Goal: Information Seeking & Learning: Learn about a topic

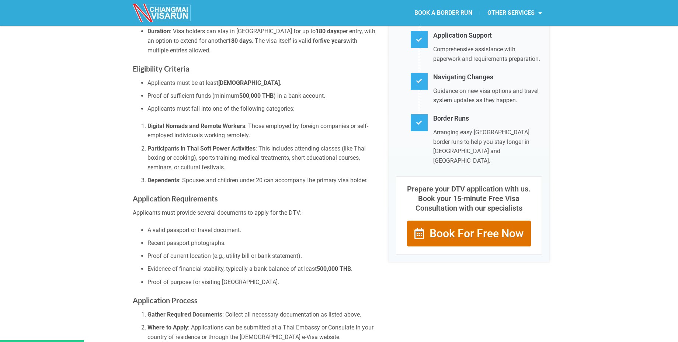
scroll to position [170, 0]
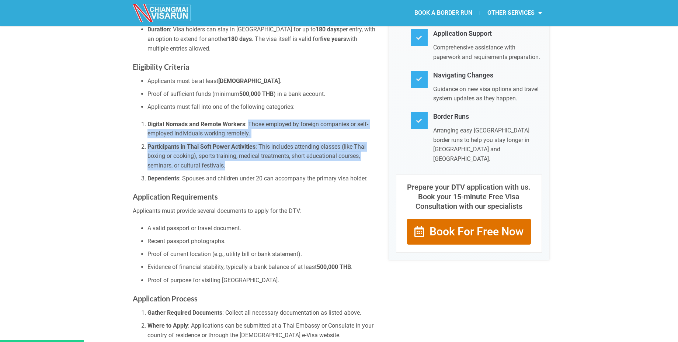
drag, startPoint x: 249, startPoint y: 118, endPoint x: 283, endPoint y: 158, distance: 52.2
click at [283, 158] on ol "Digital Nomads and Remote Workers : Those employed by foreign companies or self…" at bounding box center [255, 151] width 245 height 64
click at [283, 158] on li "Participants in Thai Soft Power Activities : This includes attending classes (l…" at bounding box center [262, 156] width 230 height 28
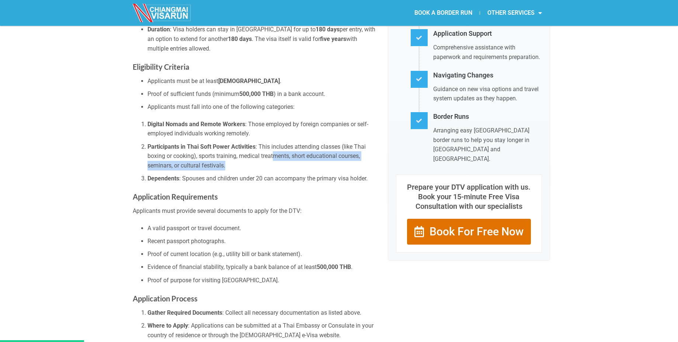
drag, startPoint x: 275, startPoint y: 142, endPoint x: 285, endPoint y: 159, distance: 19.8
click at [285, 159] on li "Participants in Thai Soft Power Activities : This includes attending classes (l…" at bounding box center [262, 156] width 230 height 28
drag, startPoint x: 255, startPoint y: 143, endPoint x: 275, endPoint y: 175, distance: 38.7
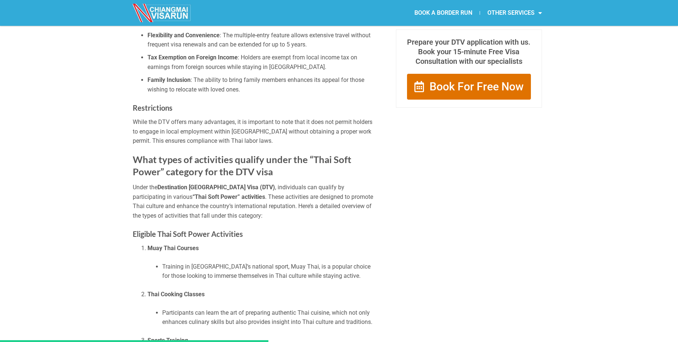
scroll to position [550, 0]
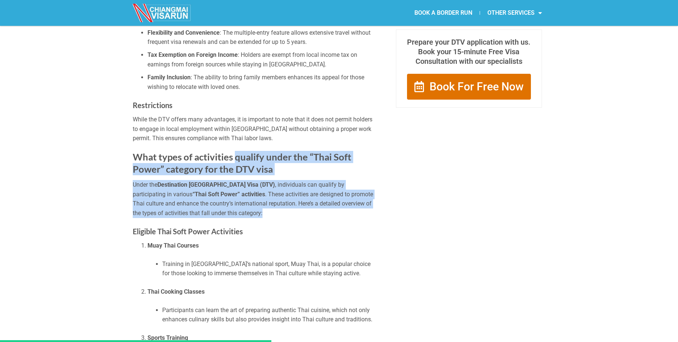
drag, startPoint x: 235, startPoint y: 147, endPoint x: 261, endPoint y: 210, distance: 67.9
click at [261, 210] on div "Destination [GEOGRAPHIC_DATA] Visa (DTV) Key Features of the DTV The Destinatio…" at bounding box center [255, 215] width 245 height 1340
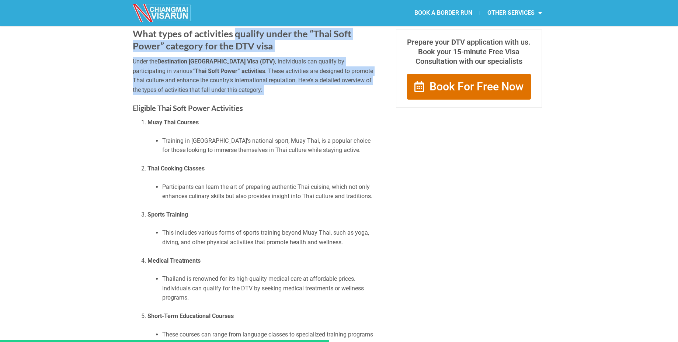
scroll to position [678, 0]
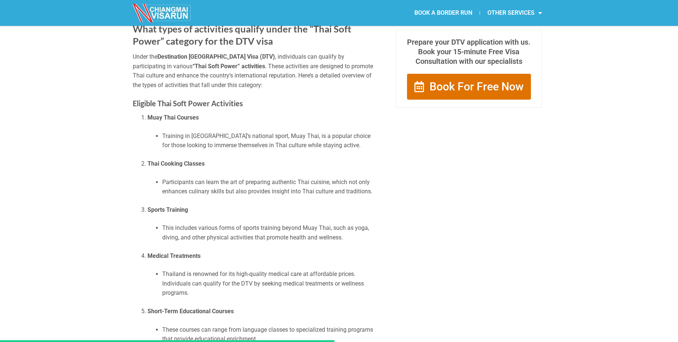
click at [221, 209] on li "Sports Training This includes various forms of sports training beyond Muay Thai…" at bounding box center [262, 223] width 230 height 37
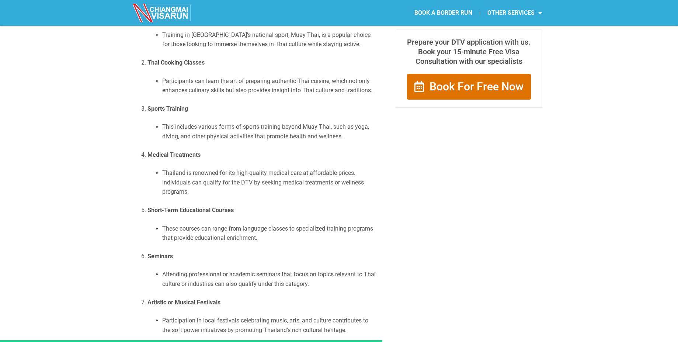
scroll to position [780, 0]
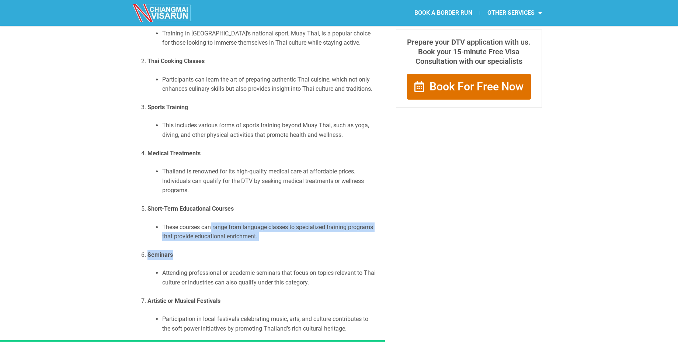
drag, startPoint x: 210, startPoint y: 221, endPoint x: 258, endPoint y: 242, distance: 52.3
click at [258, 242] on ol "Muay Thai Courses Training in [GEOGRAPHIC_DATA]’s national sport, Muay Thai, is…" at bounding box center [255, 171] width 245 height 322
click at [258, 250] on p "Seminars" at bounding box center [262, 255] width 230 height 10
drag, startPoint x: 210, startPoint y: 213, endPoint x: 242, endPoint y: 248, distance: 47.8
click at [242, 248] on ol "Muay Thai Courses Training in Thailand’s national sport, Muay Thai, is a popula…" at bounding box center [255, 171] width 245 height 322
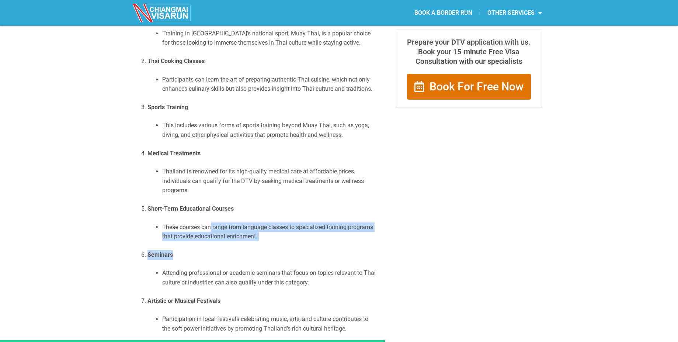
click at [242, 250] on p "Seminars" at bounding box center [262, 255] width 230 height 10
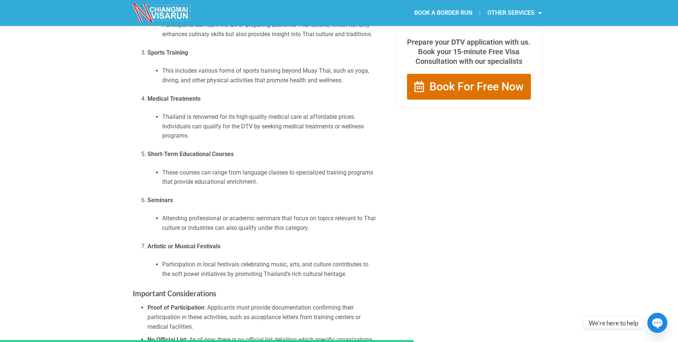
scroll to position [838, 0]
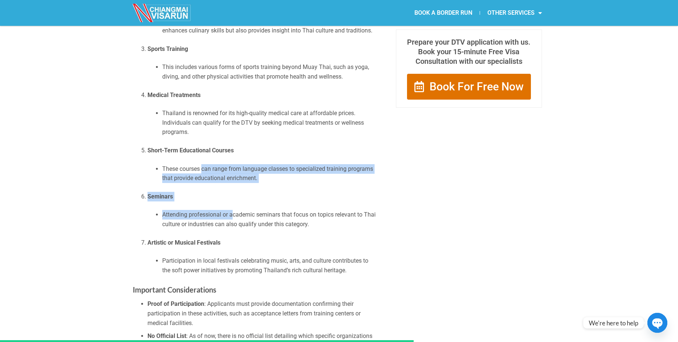
drag, startPoint x: 202, startPoint y: 164, endPoint x: 231, endPoint y: 205, distance: 50.9
click at [231, 205] on ol "Muay Thai Courses Training in Thailand’s national sport, Muay Thai, is a popula…" at bounding box center [255, 113] width 245 height 322
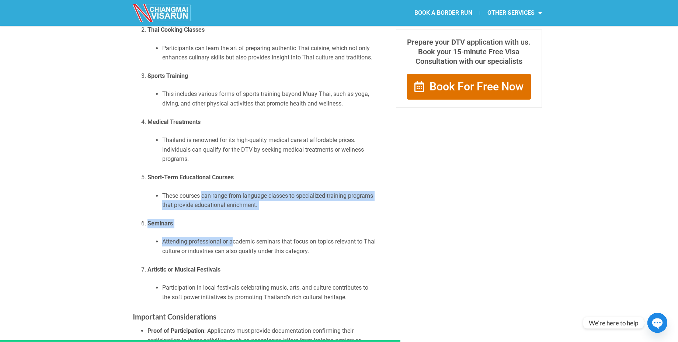
scroll to position [812, 0]
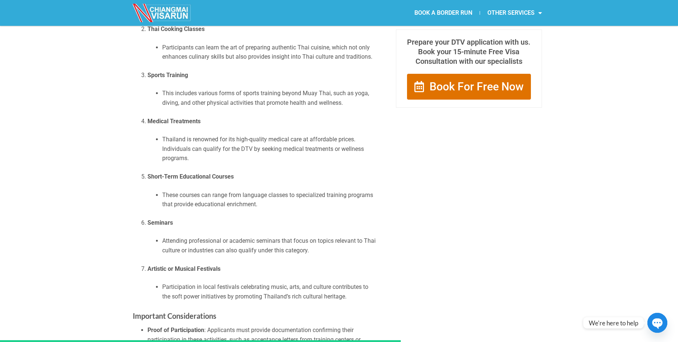
click at [209, 174] on li "Short-Term Educational Courses These courses can range from language classes to…" at bounding box center [262, 190] width 230 height 37
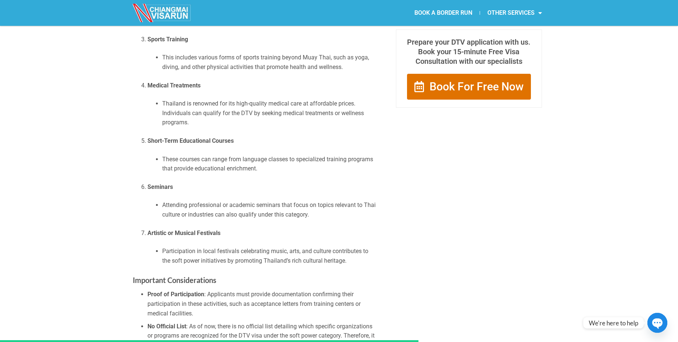
scroll to position [869, 0]
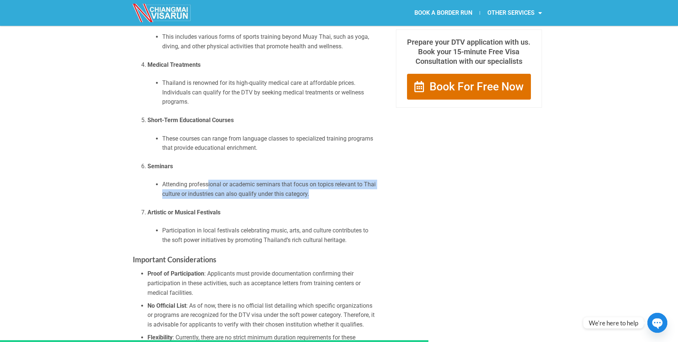
drag, startPoint x: 208, startPoint y: 174, endPoint x: 230, endPoint y: 203, distance: 36.8
click at [230, 203] on ol "Muay Thai Courses Training in Thailand’s national sport, Muay Thai, is a popula…" at bounding box center [255, 83] width 245 height 322
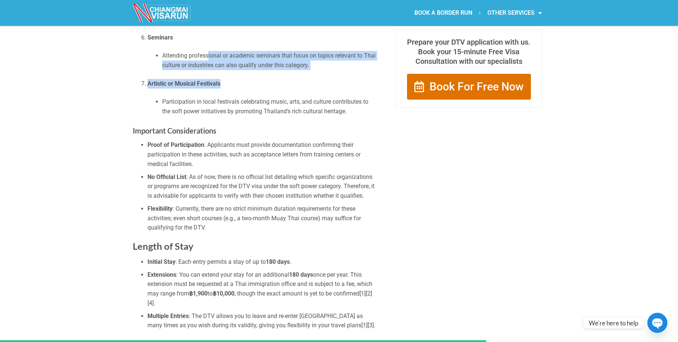
scroll to position [999, 0]
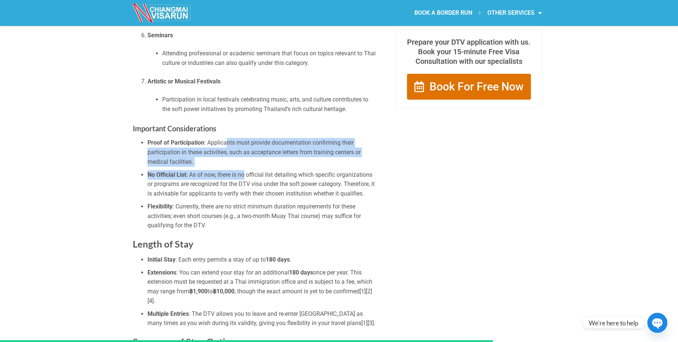
drag, startPoint x: 228, startPoint y: 137, endPoint x: 245, endPoint y: 161, distance: 29.9
click at [245, 161] on ul "Proof of Participation : Applicants must provide documentation confirming their…" at bounding box center [255, 184] width 245 height 92
click at [245, 170] on li "No Official List : As of now, there is no official list detailing which specifi…" at bounding box center [262, 184] width 230 height 28
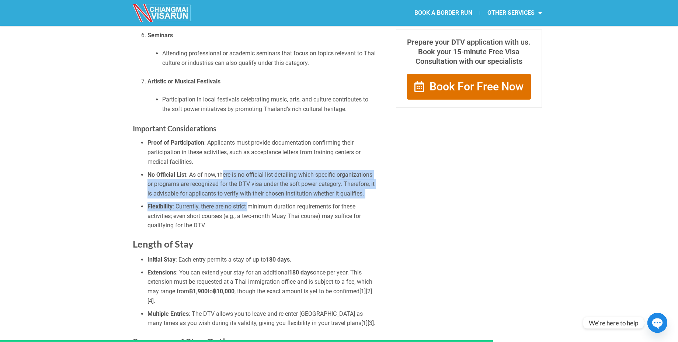
drag, startPoint x: 224, startPoint y: 161, endPoint x: 251, endPoint y: 199, distance: 46.3
click at [251, 199] on ul "Proof of Participation : Applicants must provide documentation confirming their…" at bounding box center [255, 184] width 245 height 92
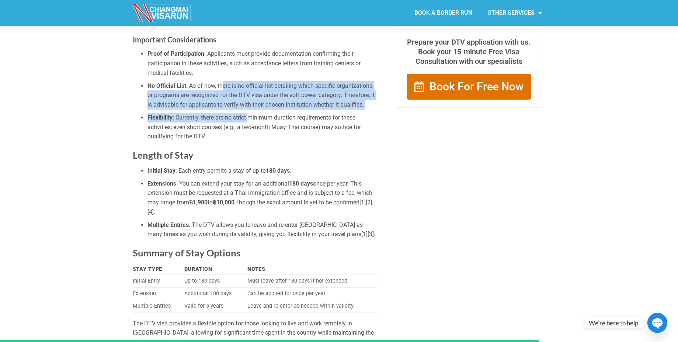
scroll to position [1093, 0]
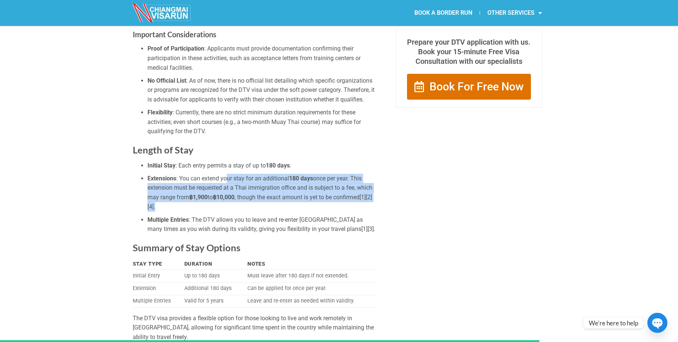
drag, startPoint x: 228, startPoint y: 167, endPoint x: 250, endPoint y: 205, distance: 42.9
click at [250, 205] on ul "Initial Stay : Each entry permits a stay of up to 180 days . Extensions : You c…" at bounding box center [255, 197] width 245 height 73
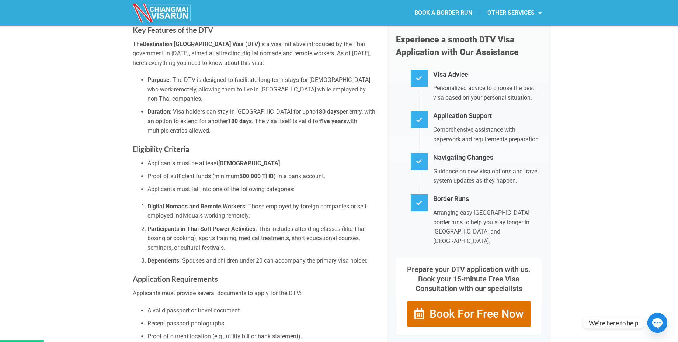
scroll to position [0, 0]
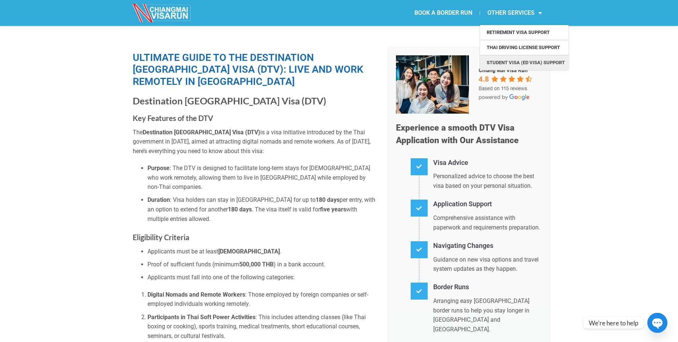
click at [551, 64] on link "Student Visa (ED Visa) Support" at bounding box center [524, 62] width 88 height 15
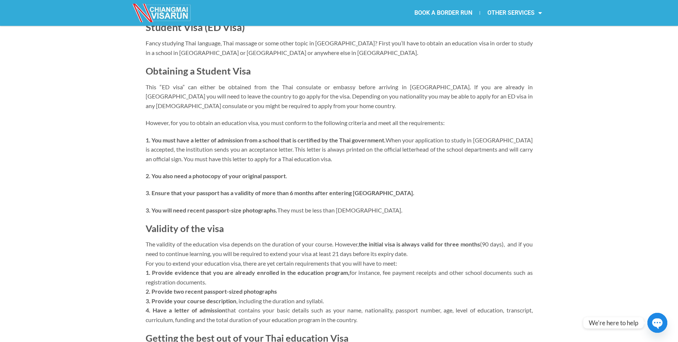
scroll to position [14, 0]
